Goal: Download file/media

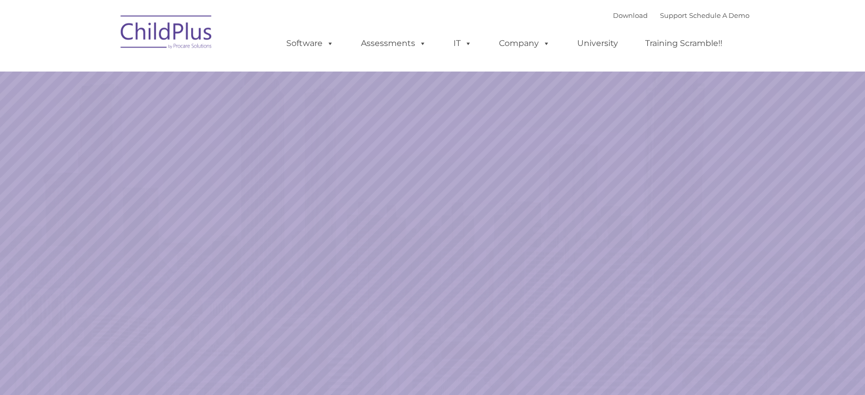
select select "MEDIUM"
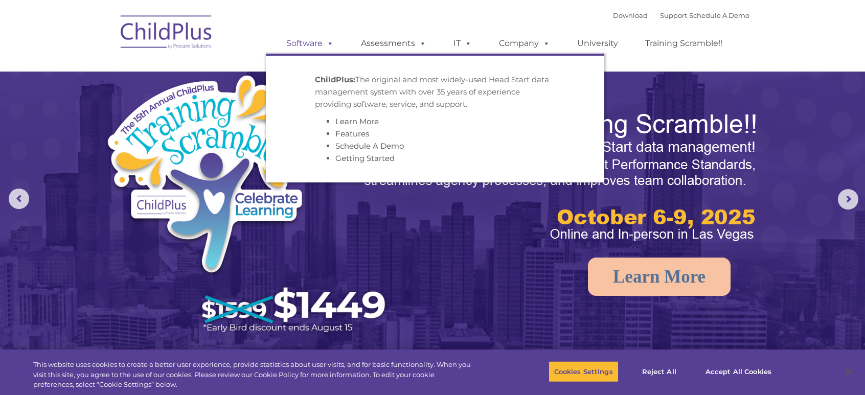
click at [316, 44] on link "Software" at bounding box center [310, 43] width 68 height 20
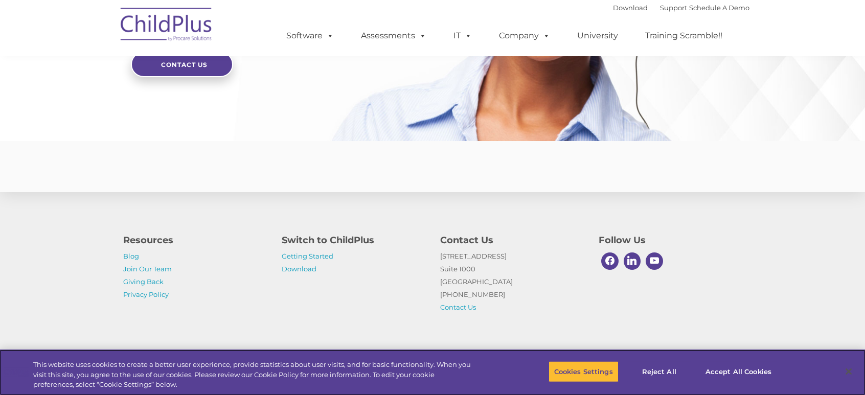
scroll to position [2483, 0]
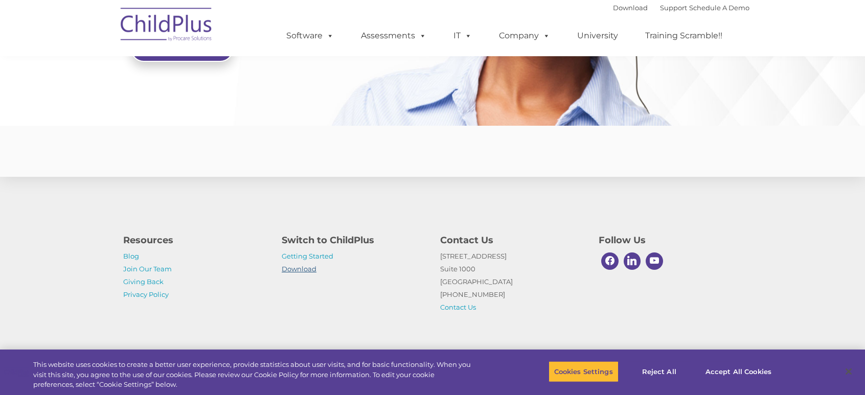
click at [302, 270] on link "Download" at bounding box center [299, 269] width 35 height 8
